Goal: Complete application form: Complete application form

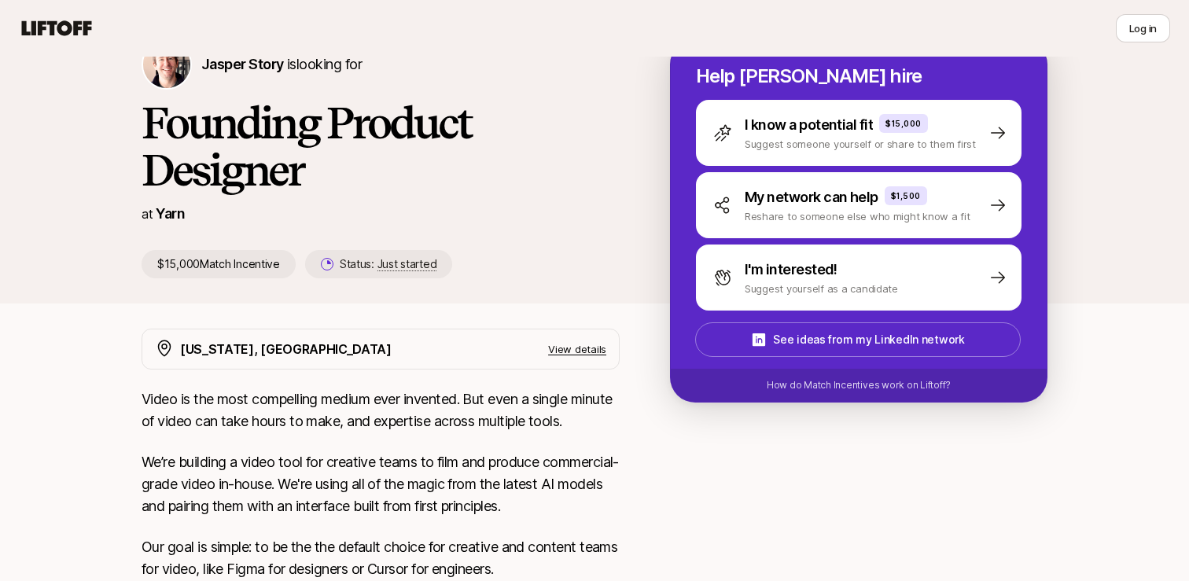
scroll to position [62, 0]
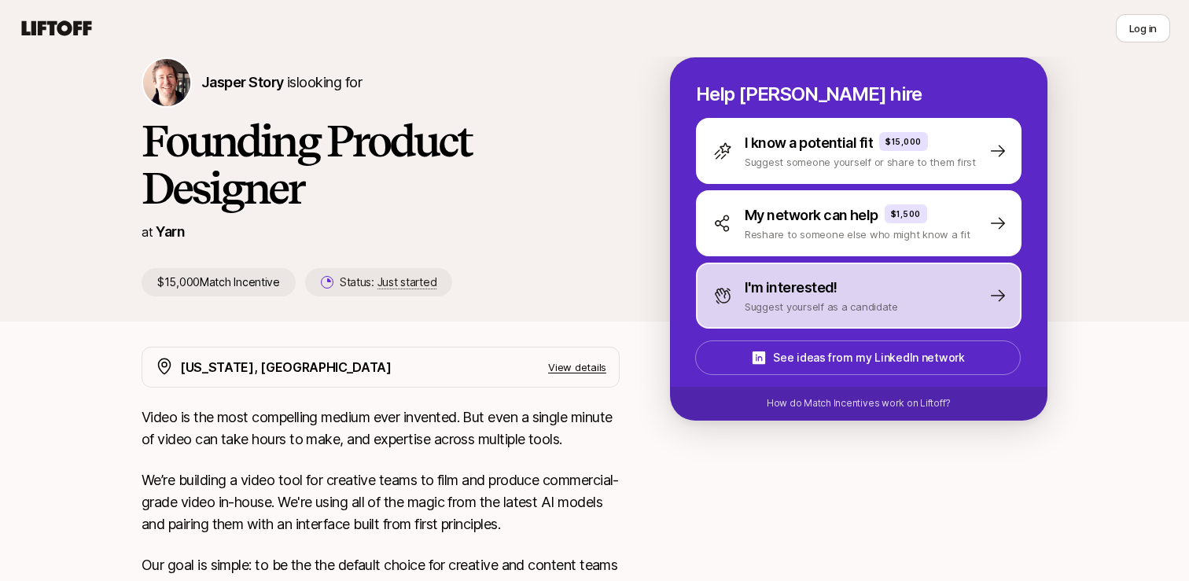
click at [832, 273] on div "I'm interested! Suggest yourself as a candidate" at bounding box center [858, 296] width 325 height 66
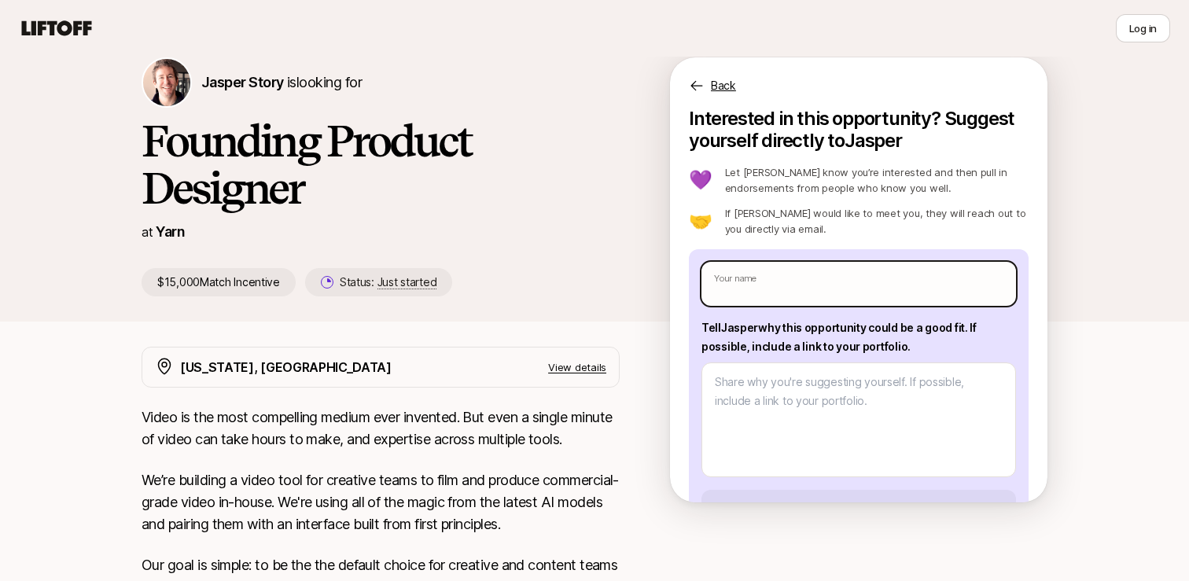
click at [815, 274] on input "text" at bounding box center [858, 284] width 314 height 44
type input "[PERSON_NAME]"
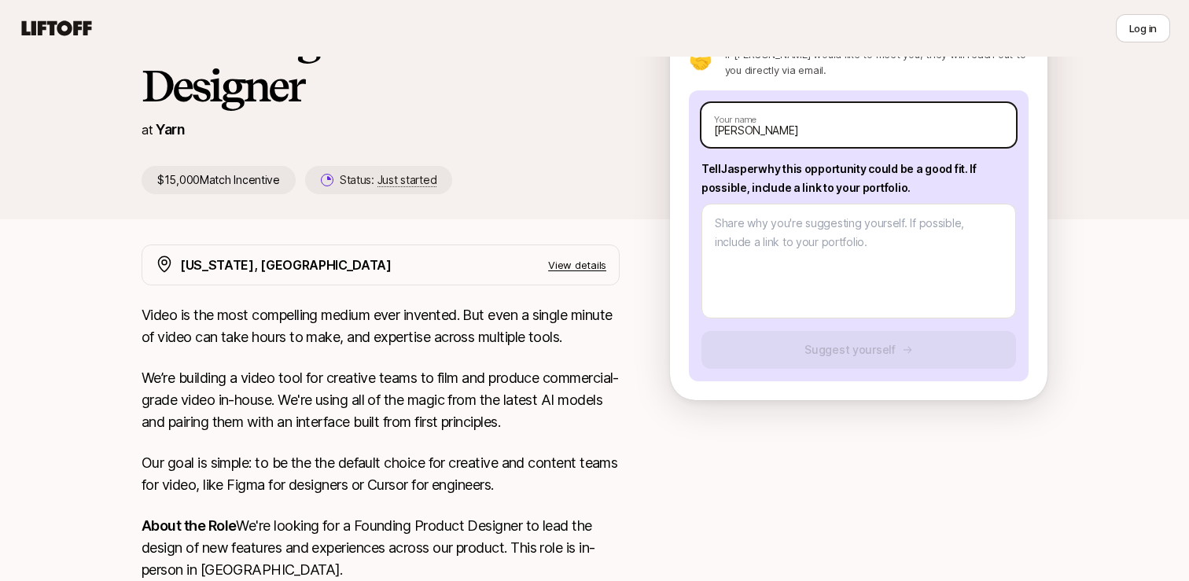
scroll to position [165, 0]
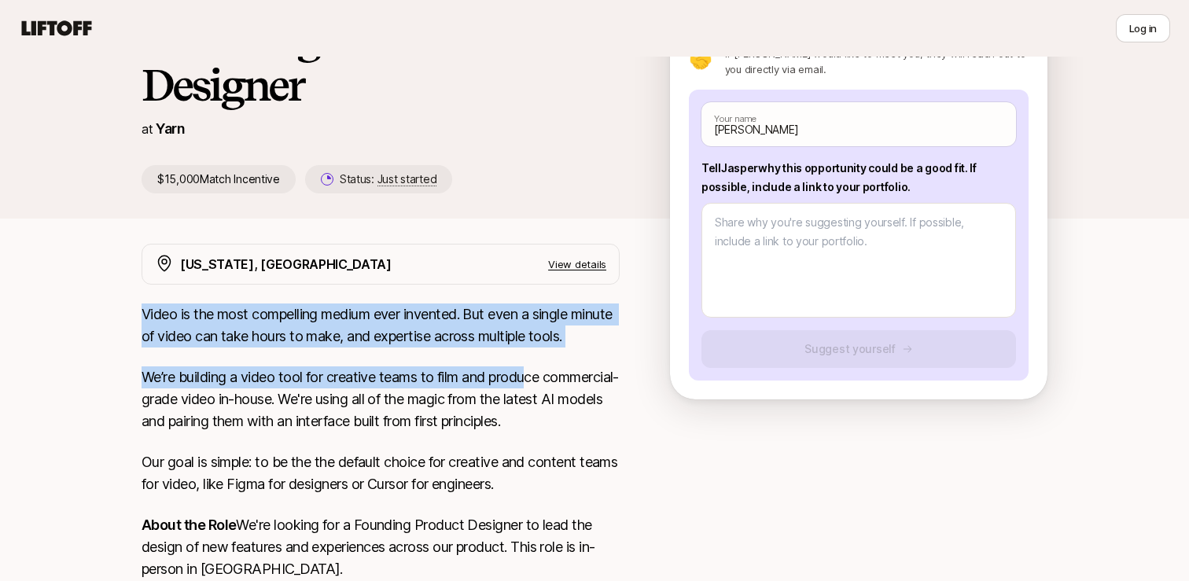
drag, startPoint x: 138, startPoint y: 311, endPoint x: 530, endPoint y: 380, distance: 397.5
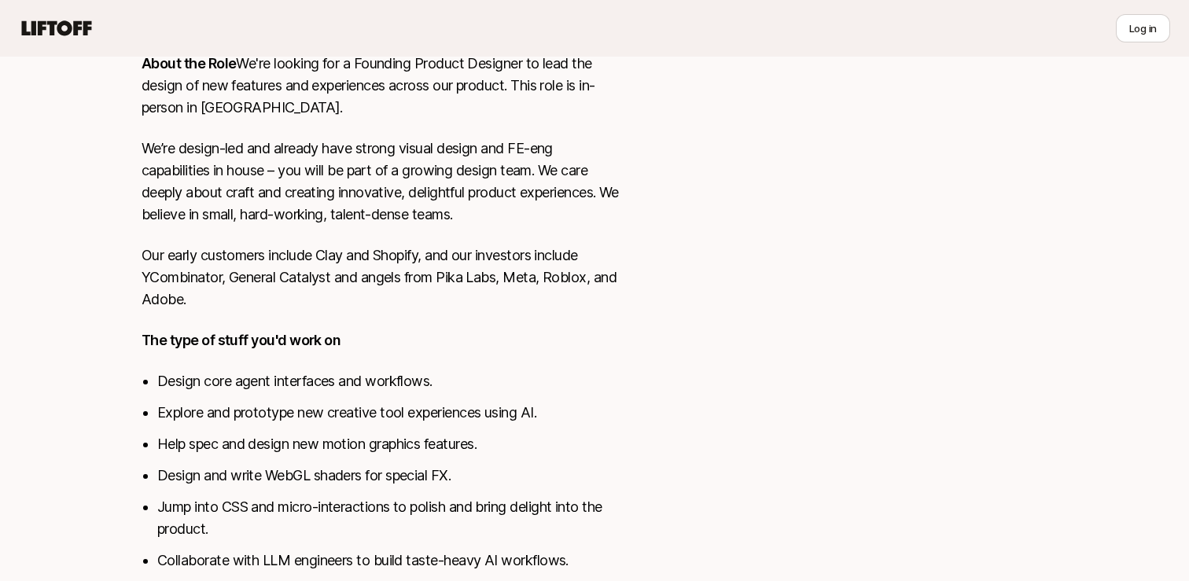
scroll to position [686, 0]
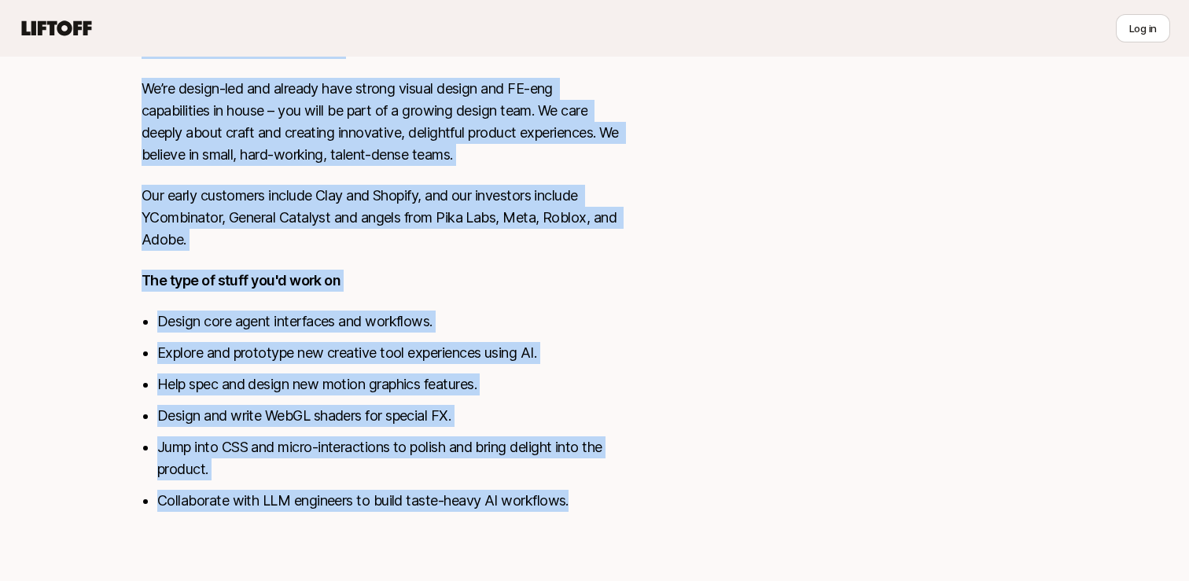
click at [597, 494] on li "Collaborate with LLM engineers to build taste-heavy AI workflows." at bounding box center [388, 501] width 462 height 22
copy div "Lorem ip dol sita consectetu adipis elit seddoeiu. Tem inci u labore etdolo ma …"
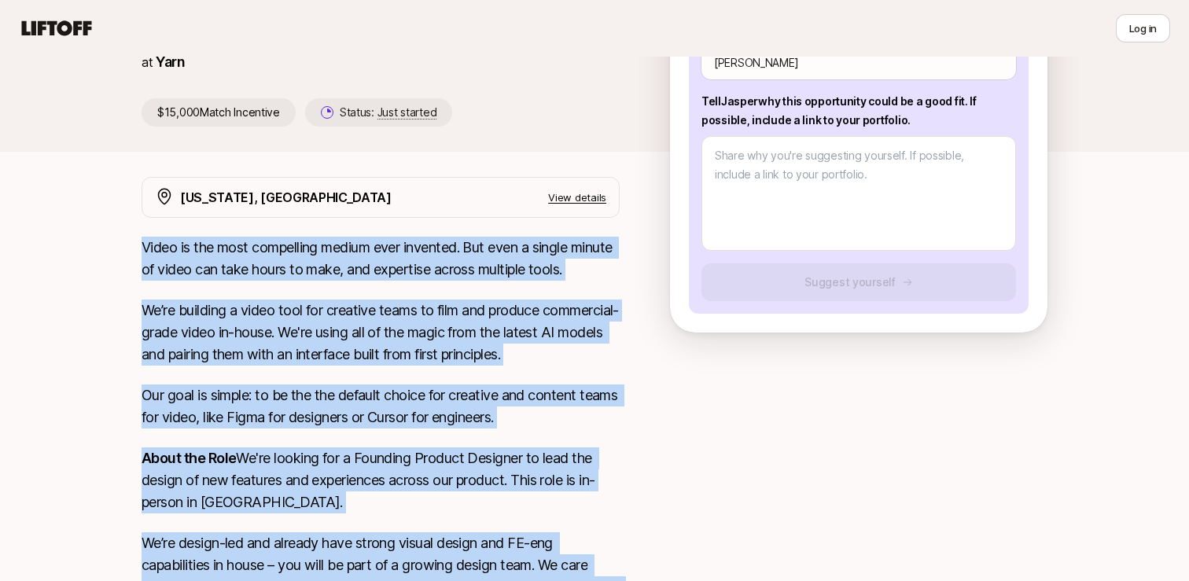
scroll to position [0, 0]
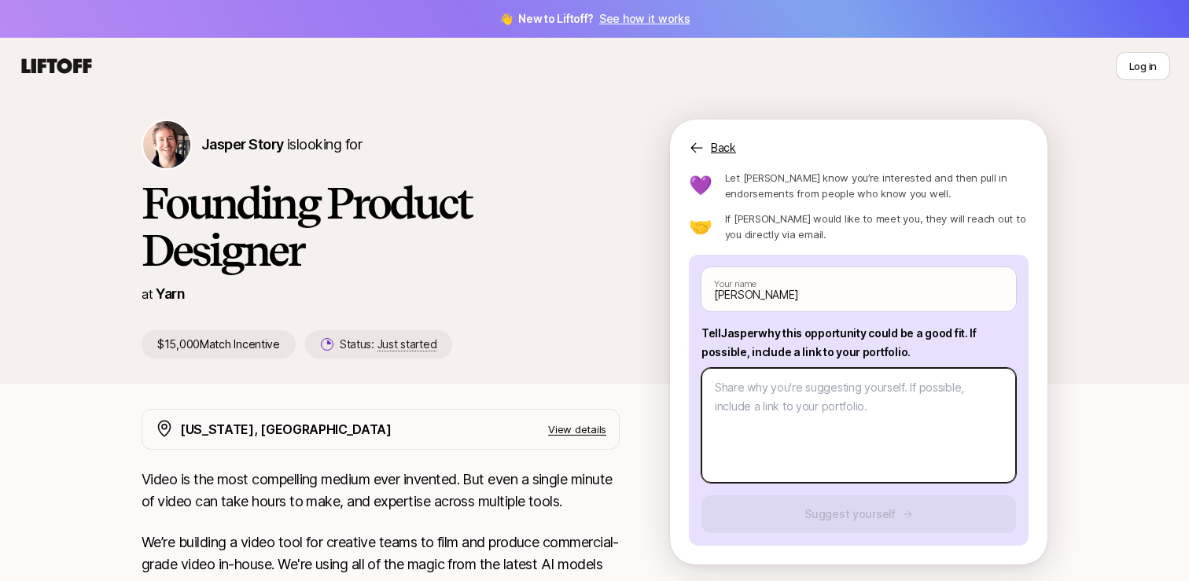
click at [772, 399] on textarea at bounding box center [858, 425] width 314 height 115
paste textarea "I’m a strong fit for this role because I combine deep experience in end-to-end …"
type textarea "x"
type textarea "I’m a strong fit for this role because I combine deep experience in end-to-end …"
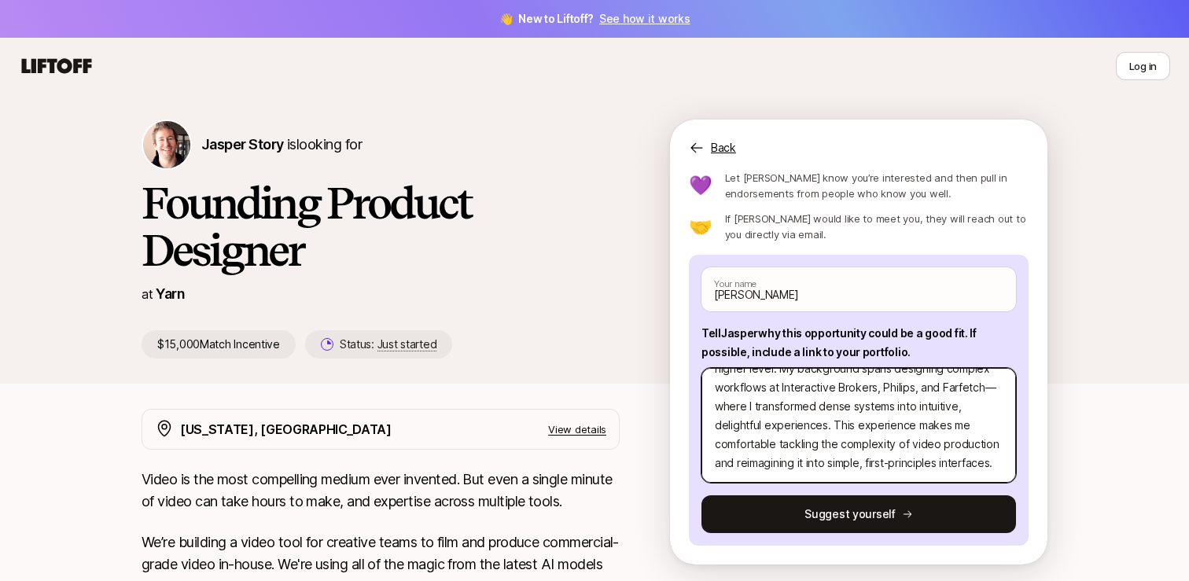
type textarea "x"
type textarea "I’m a strong fit for this role because I combine deep experience in end-to-end …"
type textarea "x"
type textarea "I’m a strong fit for this role because I combine deep experience in end-to-end …"
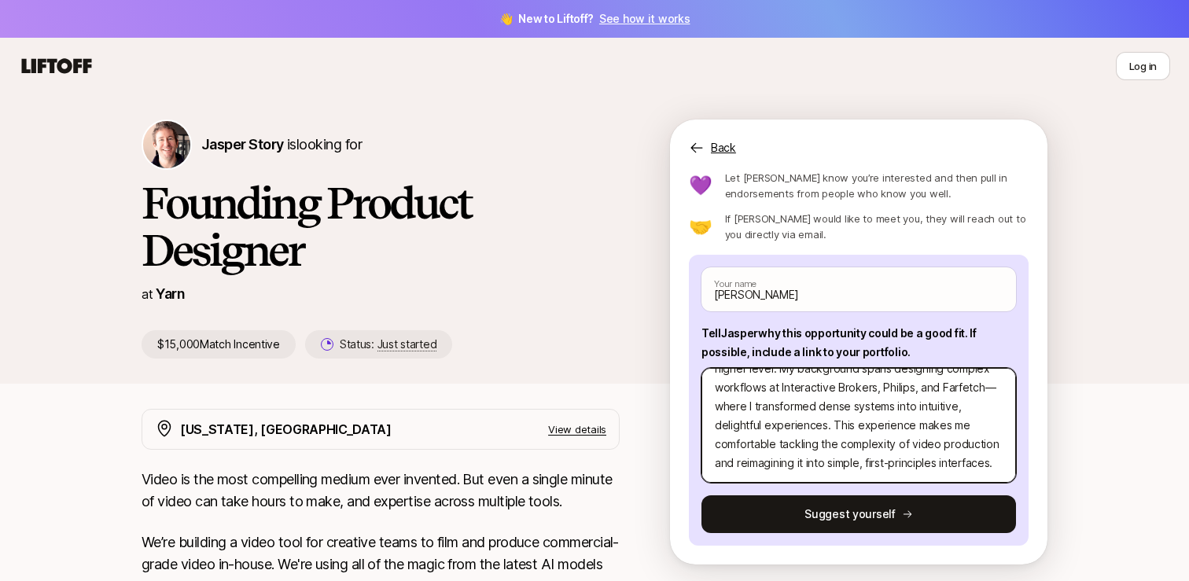
type textarea "x"
type textarea "I’m a strong fit for this role because I combine deep experience in end-to-end …"
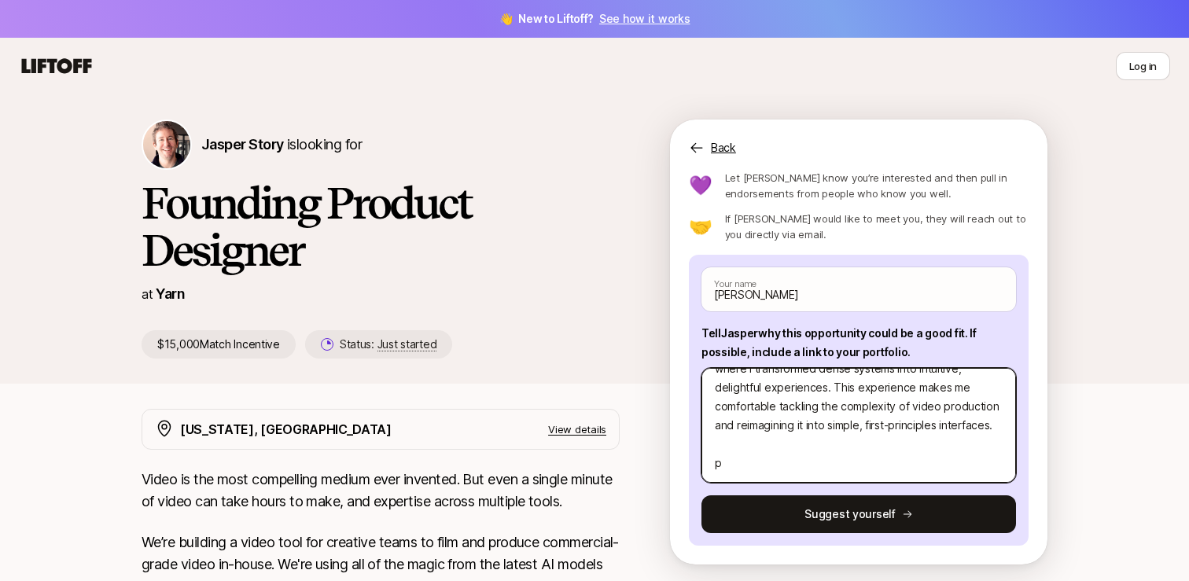
type textarea "x"
type textarea "I’m a strong fit for this role because I combine deep experience in end-to-end …"
type textarea "x"
type textarea "I’m a strong fit for this role because I combine deep experience in end-to-end …"
type textarea "x"
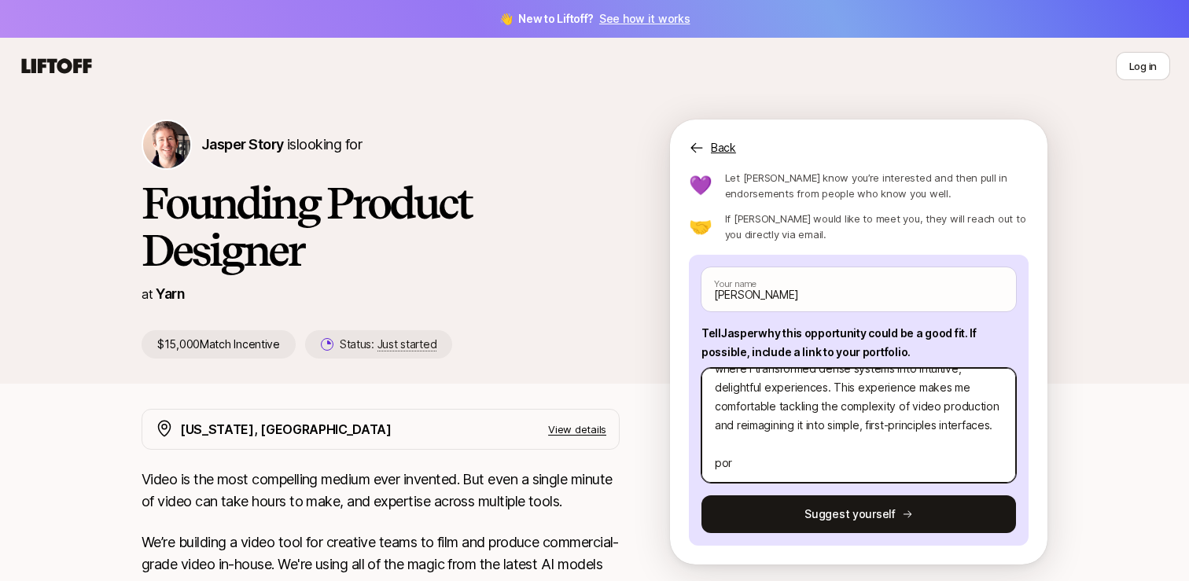
type textarea "I’m a strong fit for this role because I combine deep experience in end-to-end …"
type textarea "x"
type textarea "I’m a strong fit for this role because I combine deep experience in end-to-end …"
type textarea "x"
type textarea "I’m a strong fit for this role because I combine deep experience in end-to-end …"
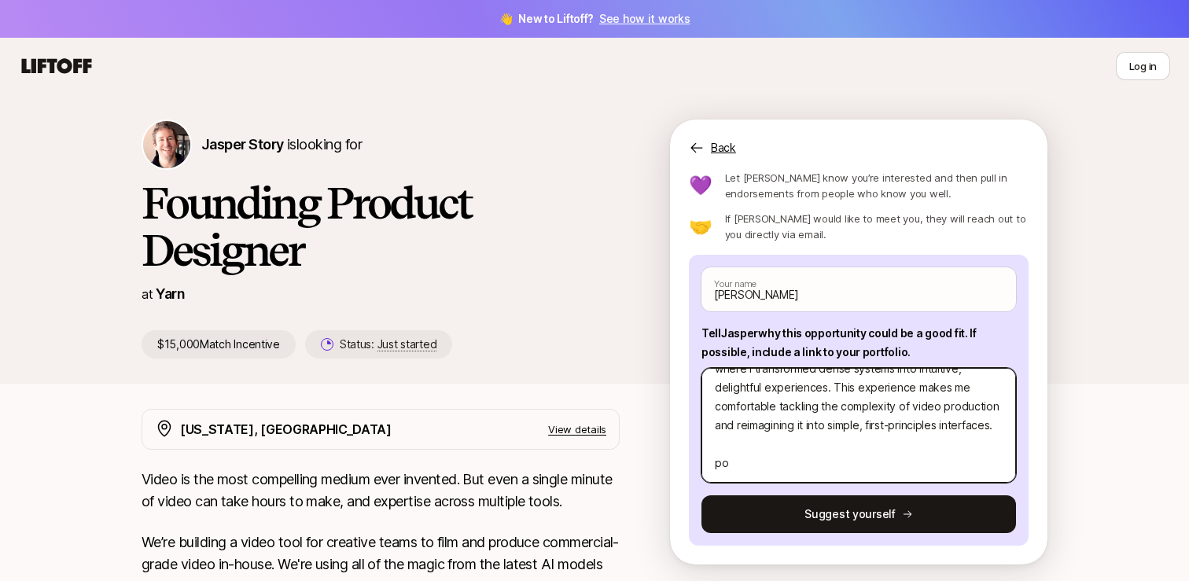
type textarea "x"
type textarea "I’m a strong fit for this role because I combine deep experience in end-to-end …"
type textarea "x"
type textarea "I’m a strong fit for this role because I combine deep experience in end-to-end …"
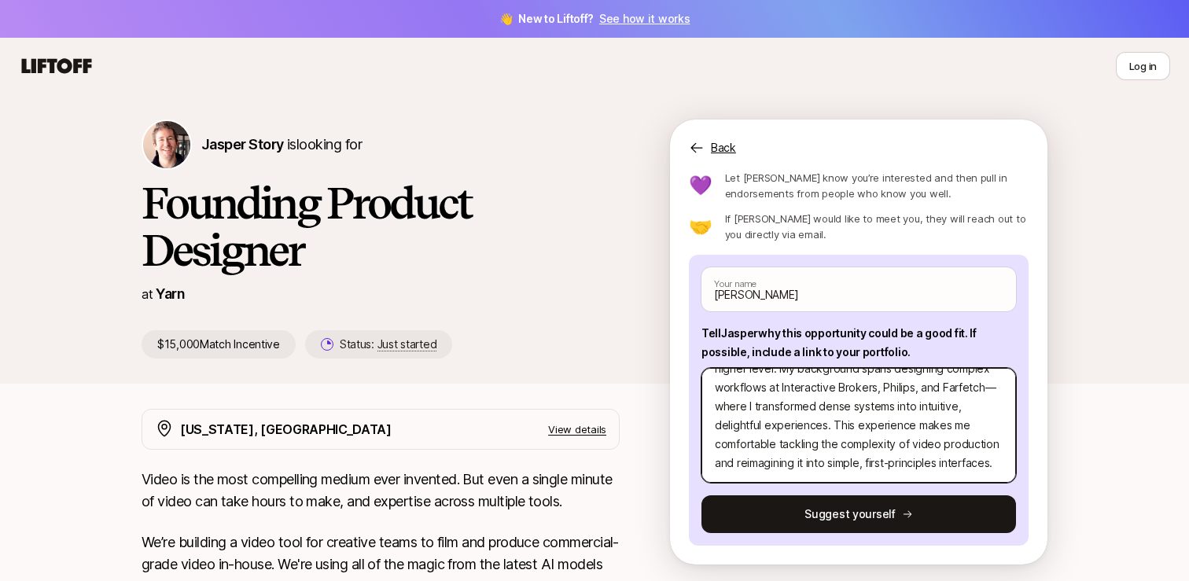
type textarea "x"
type textarea "I’m a strong fit for this role because I combine deep experience in end-to-end …"
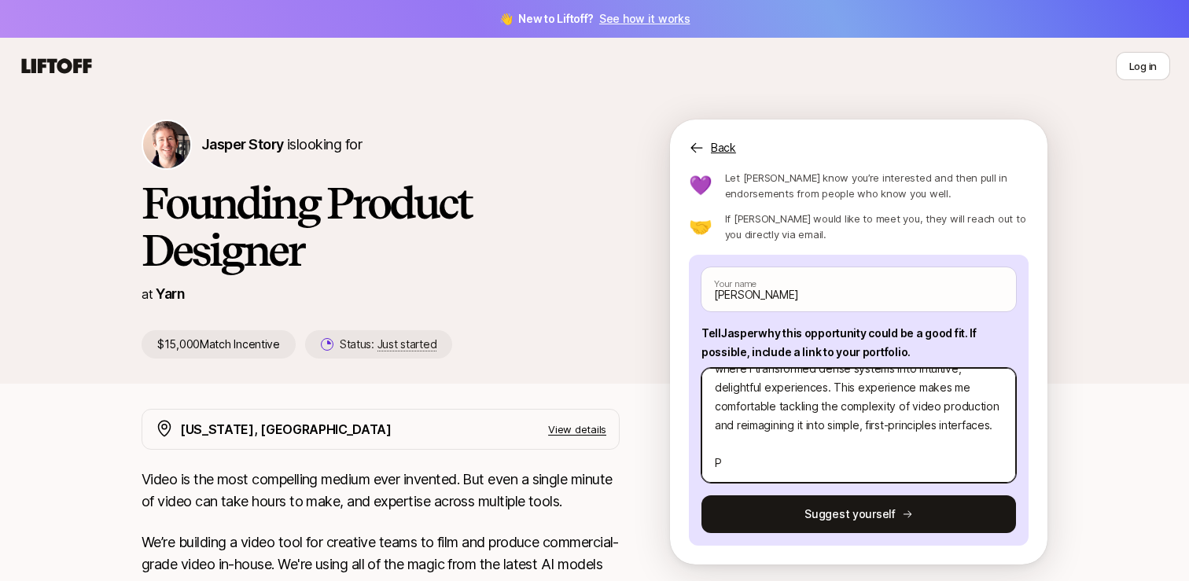
type textarea "x"
type textarea "I’m a strong fit for this role because I combine deep experience in end-to-end …"
type textarea "x"
type textarea "I’m a strong fit for this role because I combine deep experience in end-to-end …"
type textarea "x"
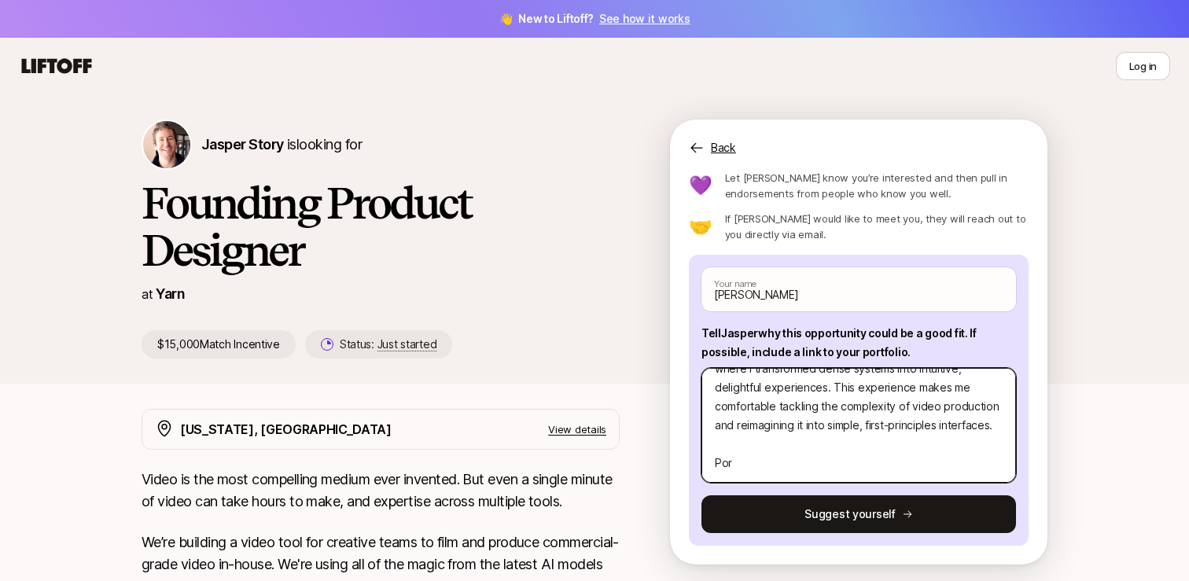
type textarea "I’m a strong fit for this role because I combine deep experience in end-to-end …"
type textarea "x"
type textarea "I’m a strong fit for this role because I combine deep experience in end-to-end …"
type textarea "x"
type textarea "I’m a strong fit for this role because I combine deep experience in end-to-end …"
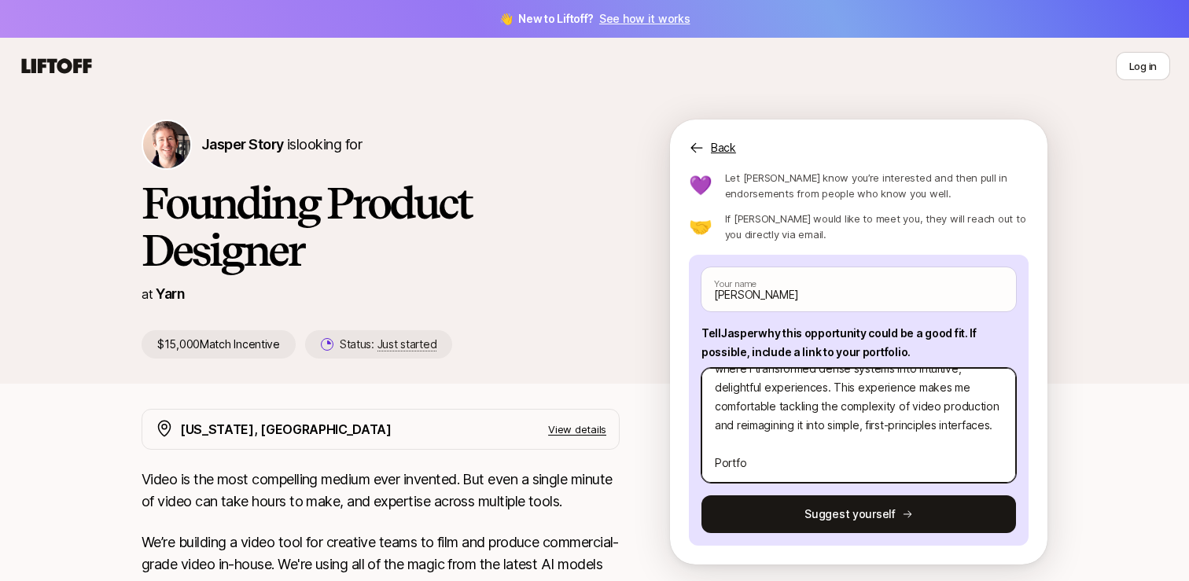
type textarea "x"
type textarea "I’m a strong fit for this role because I combine deep experience in end-to-end …"
type textarea "x"
type textarea "I’m a strong fit for this role because I combine deep experience in end-to-end …"
type textarea "x"
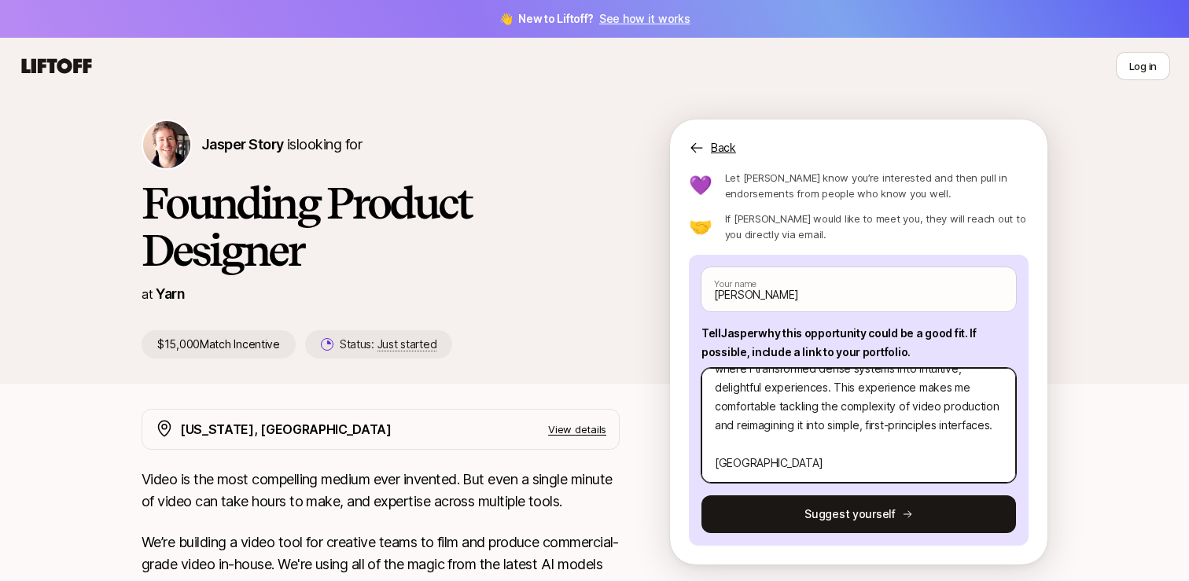
type textarea "I’m a strong fit for this role because I combine deep experience in end-to-end …"
type textarea "x"
type textarea "I’m a strong fit for this role because I combine deep experience in end-to-end …"
type textarea "x"
type textarea "I’m a strong fit for this role because I combine deep experience in end-to-end …"
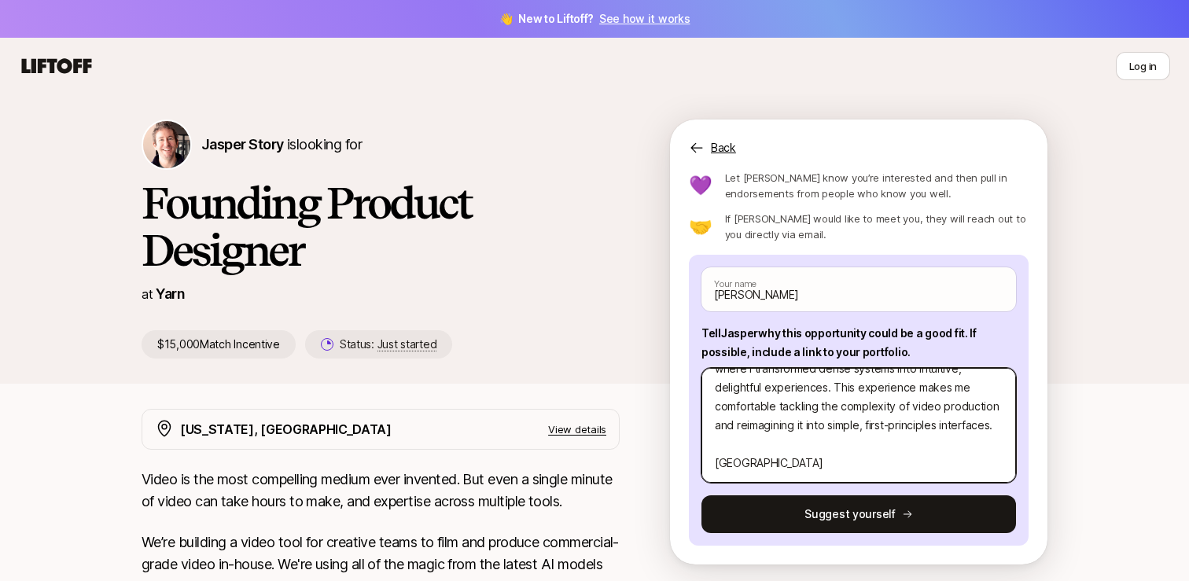
type textarea "x"
type textarea "I’m a strong fit for this role because I combine deep experience in end-to-end …"
type textarea "x"
type textarea "I’m a strong fit for this role because I combine deep experience in end-to-end …"
type textarea "x"
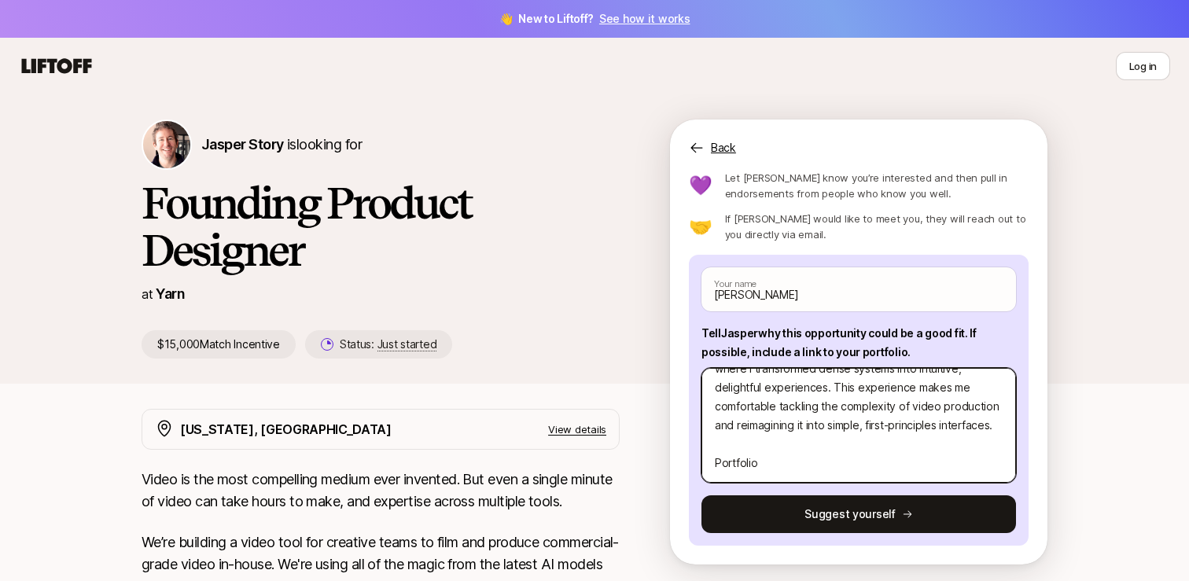
type textarea "I’m a strong fit for this role because I combine deep experience in end-to-end …"
type textarea "x"
type textarea "I’m a strong fit for this role because I combine deep experience in end-to-end …"
paste textarea "[URL][DOMAIN_NAME]"
type textarea "x"
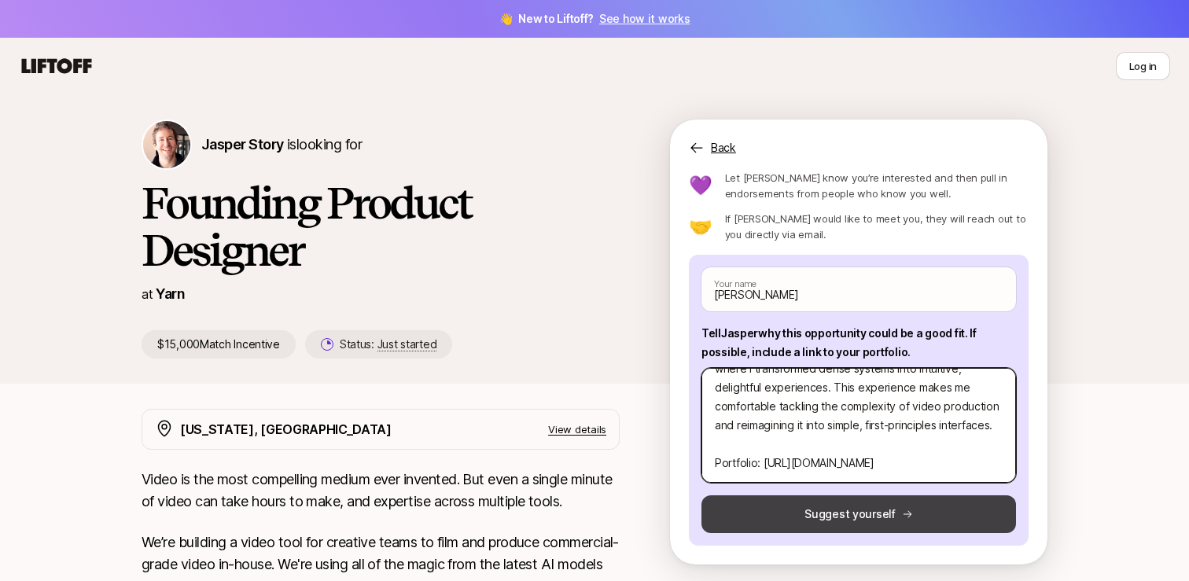
type textarea "I’m a strong fit for this role because I combine deep experience in end-to-end …"
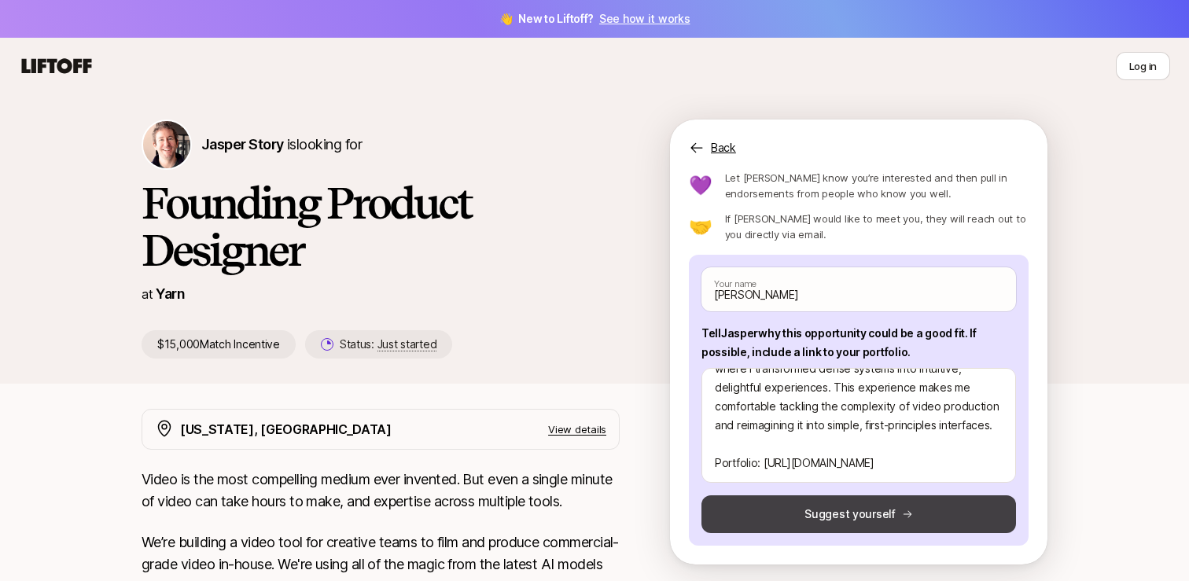
click at [811, 513] on button "Suggest yourself" at bounding box center [858, 514] width 314 height 38
type textarea "x"
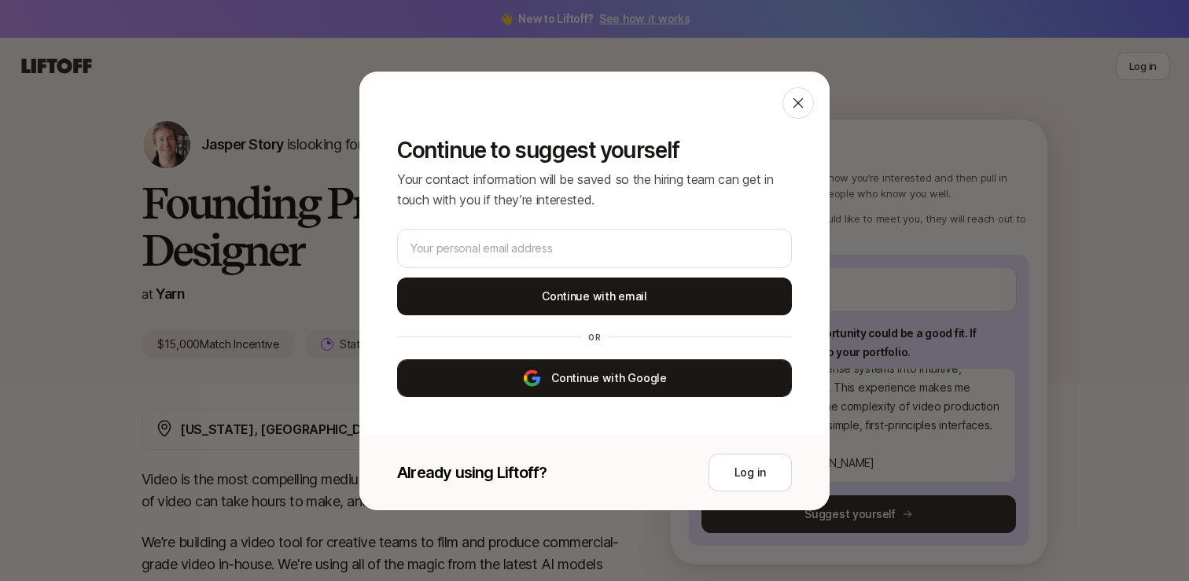
click at [645, 370] on button "Continue with Google" at bounding box center [594, 378] width 395 height 38
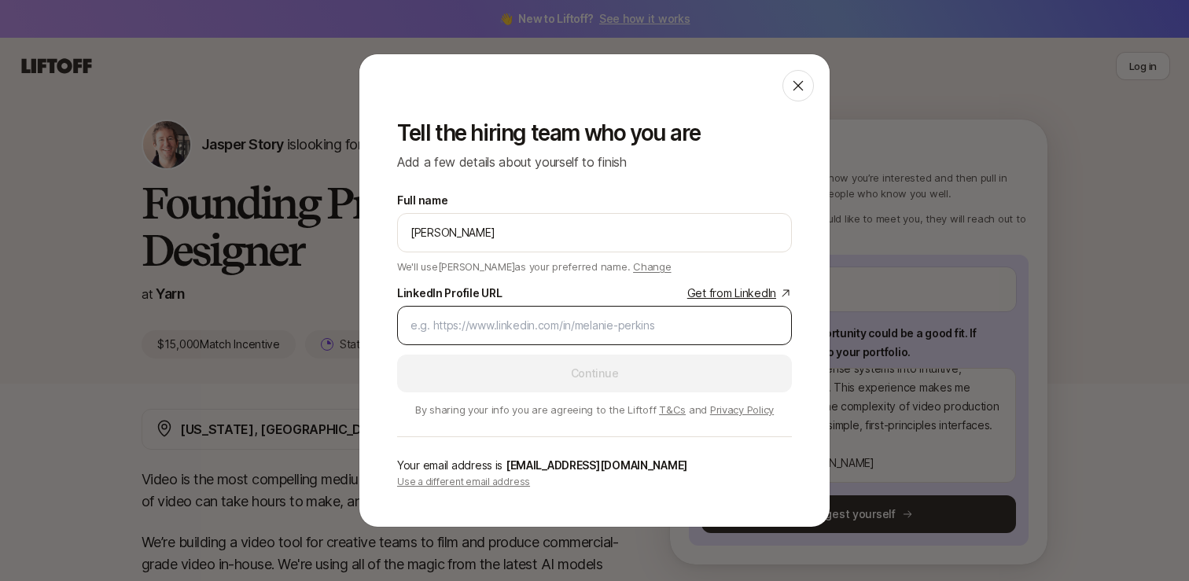
click at [554, 321] on input "LinkedIn Profile URL Get from LinkedIn" at bounding box center [594, 325] width 368 height 19
paste input "[URL][DOMAIN_NAME]"
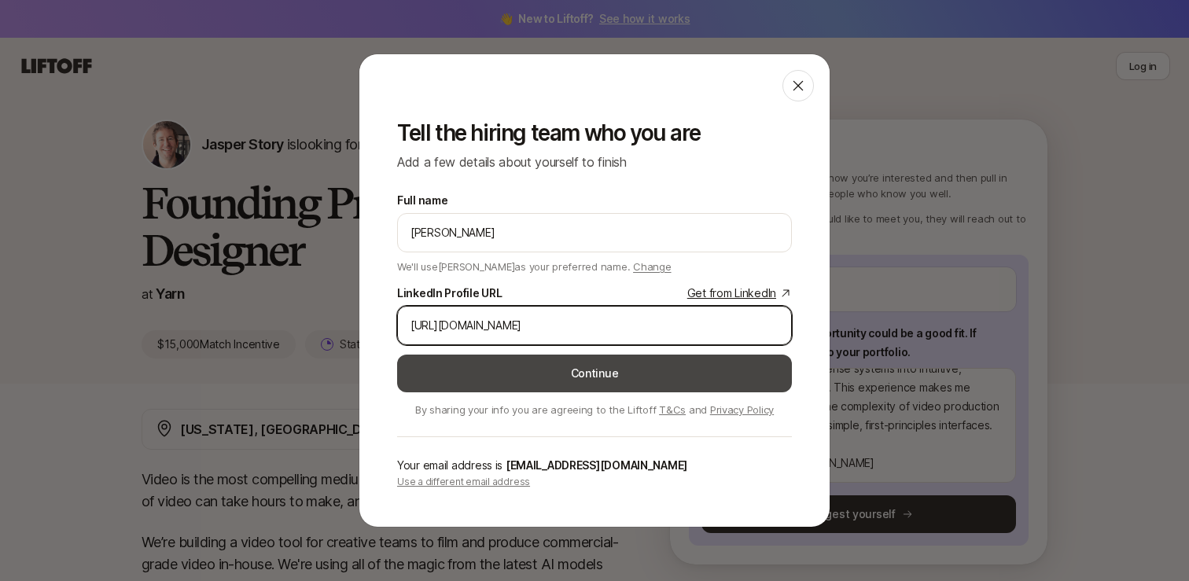
type input "[URL][DOMAIN_NAME]"
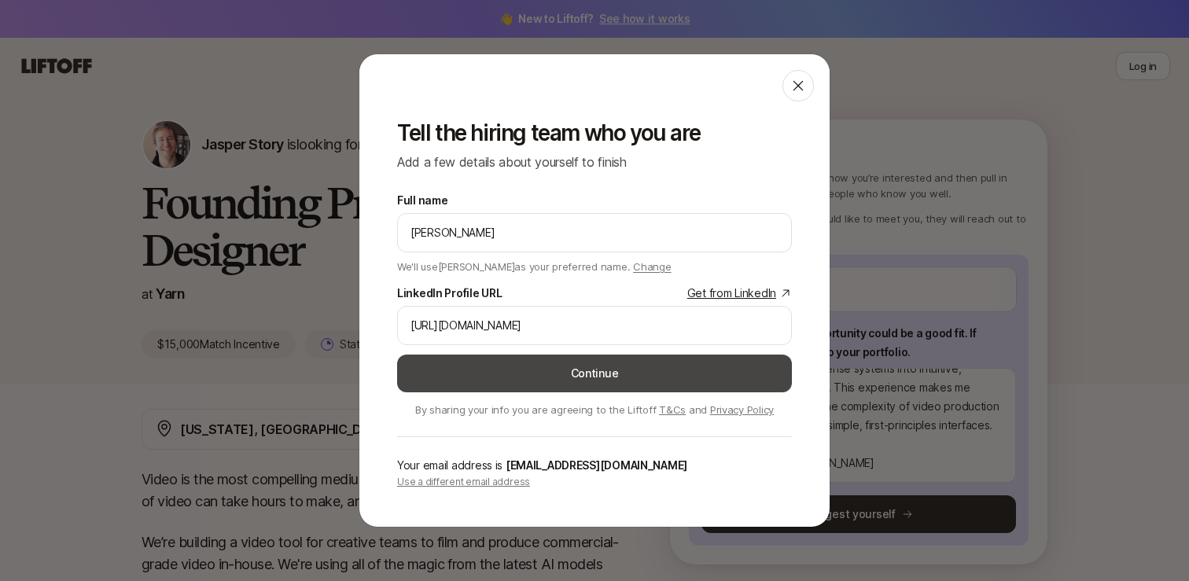
click at [631, 385] on button "Continue" at bounding box center [594, 374] width 395 height 38
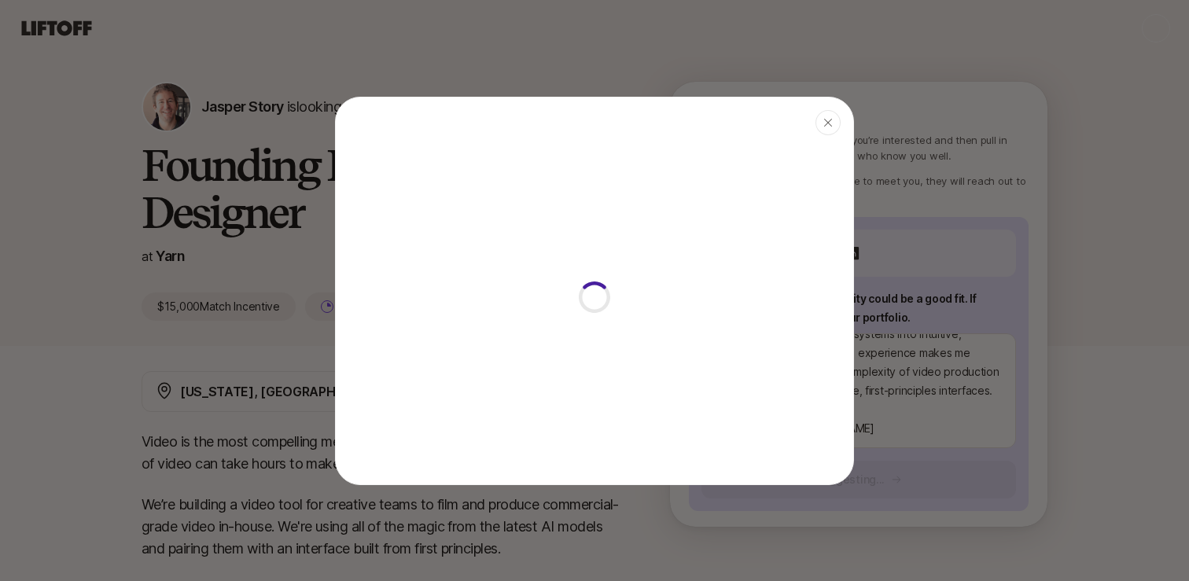
type textarea "x"
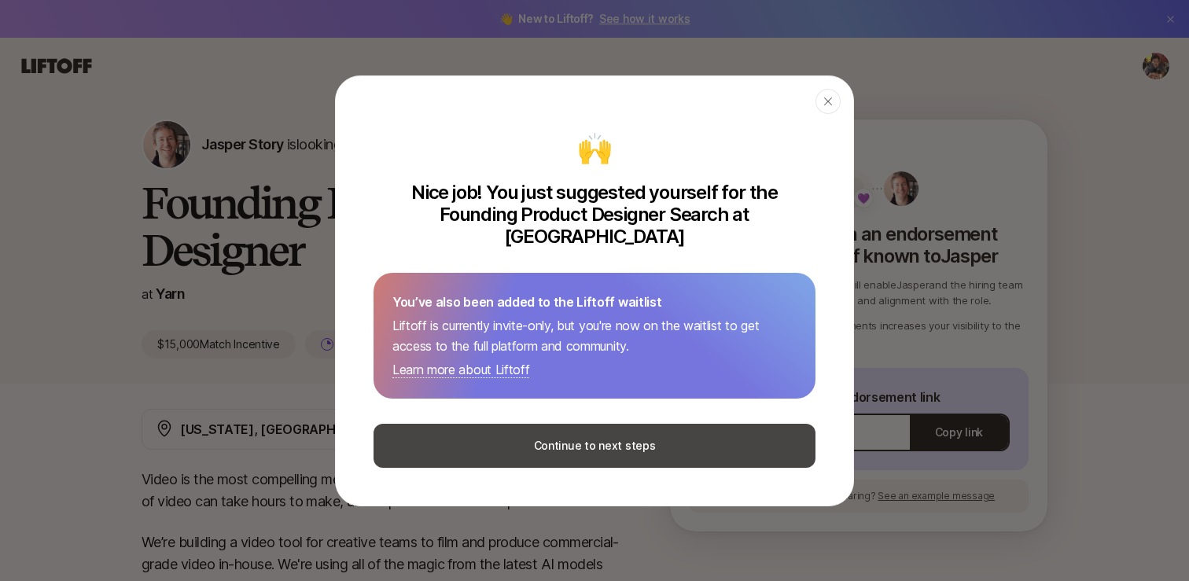
click at [625, 439] on button "Continue to next steps" at bounding box center [594, 446] width 442 height 44
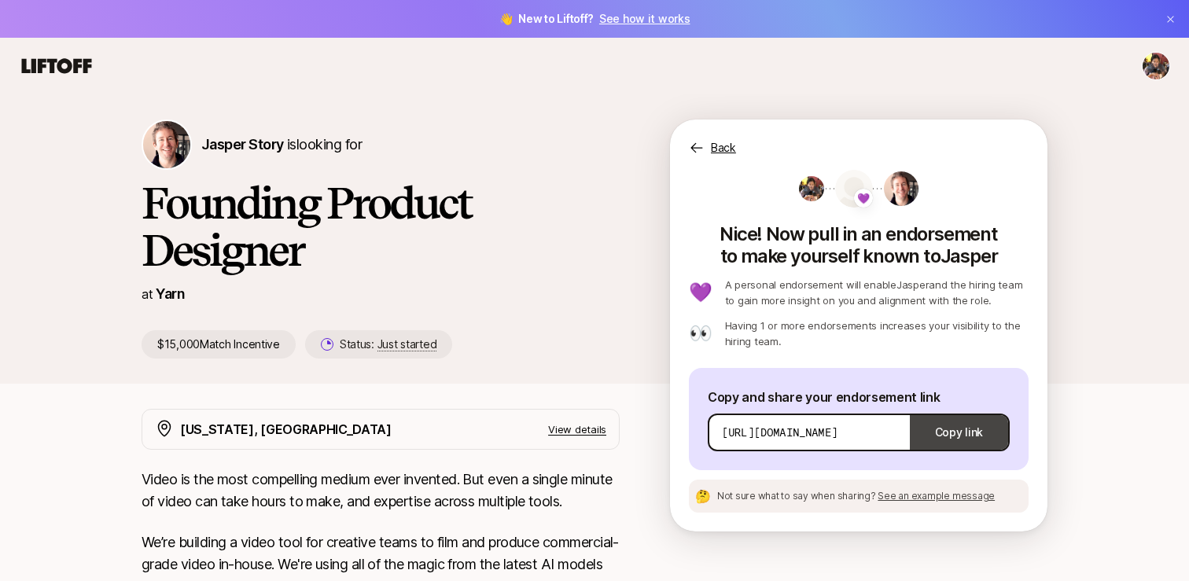
click at [971, 433] on button "Copy link" at bounding box center [959, 432] width 98 height 44
